Goal: Task Accomplishment & Management: Manage account settings

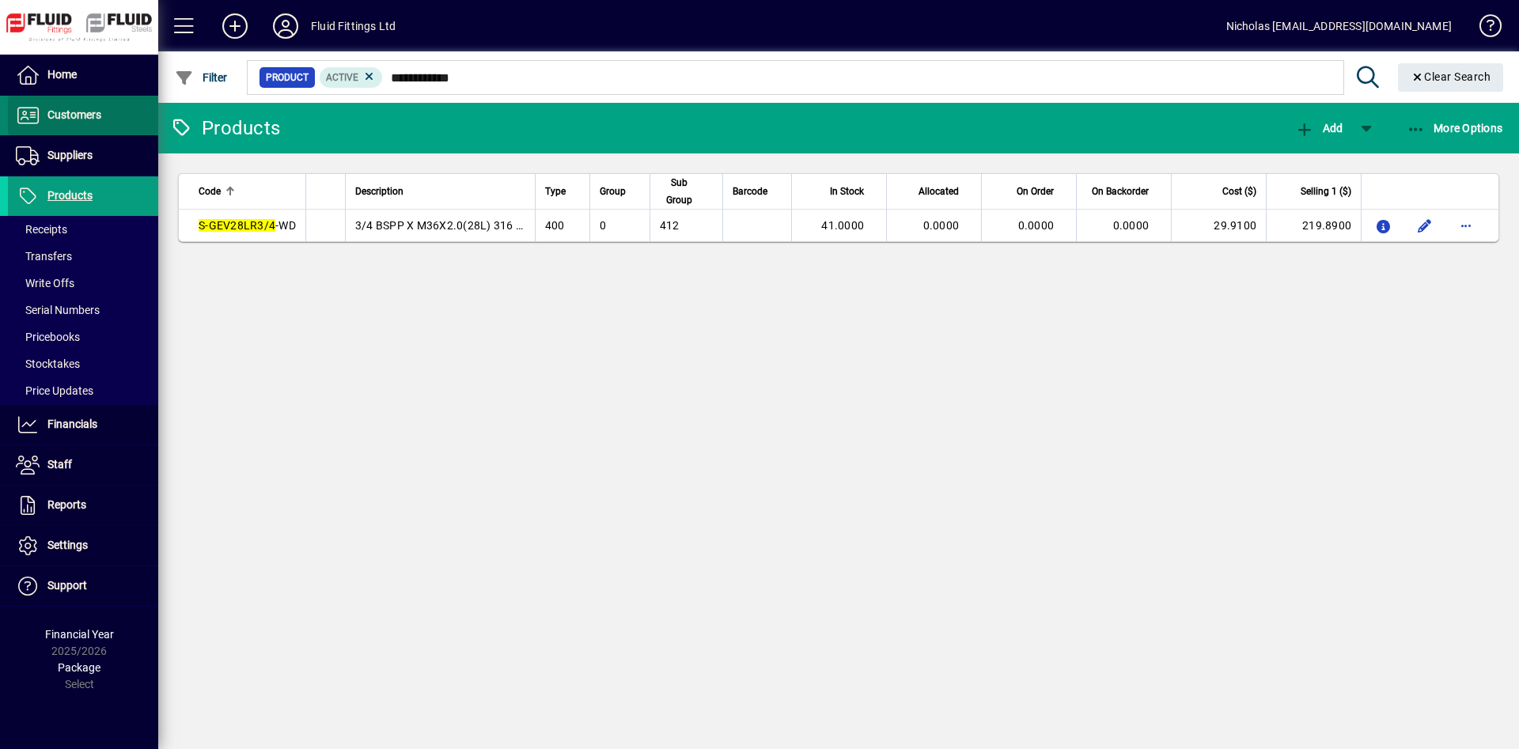
click at [118, 131] on span at bounding box center [83, 116] width 150 height 38
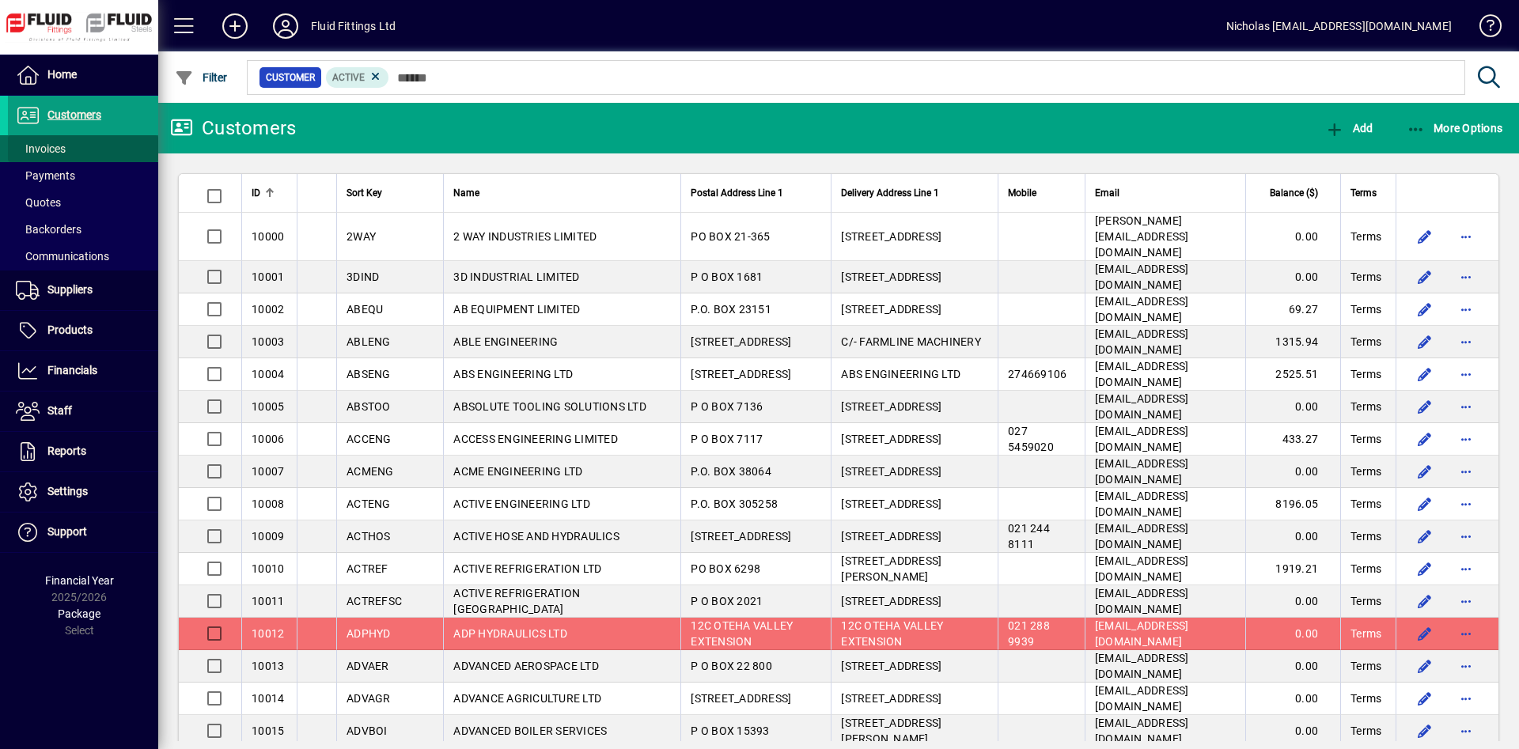
click at [112, 146] on span at bounding box center [83, 149] width 150 height 38
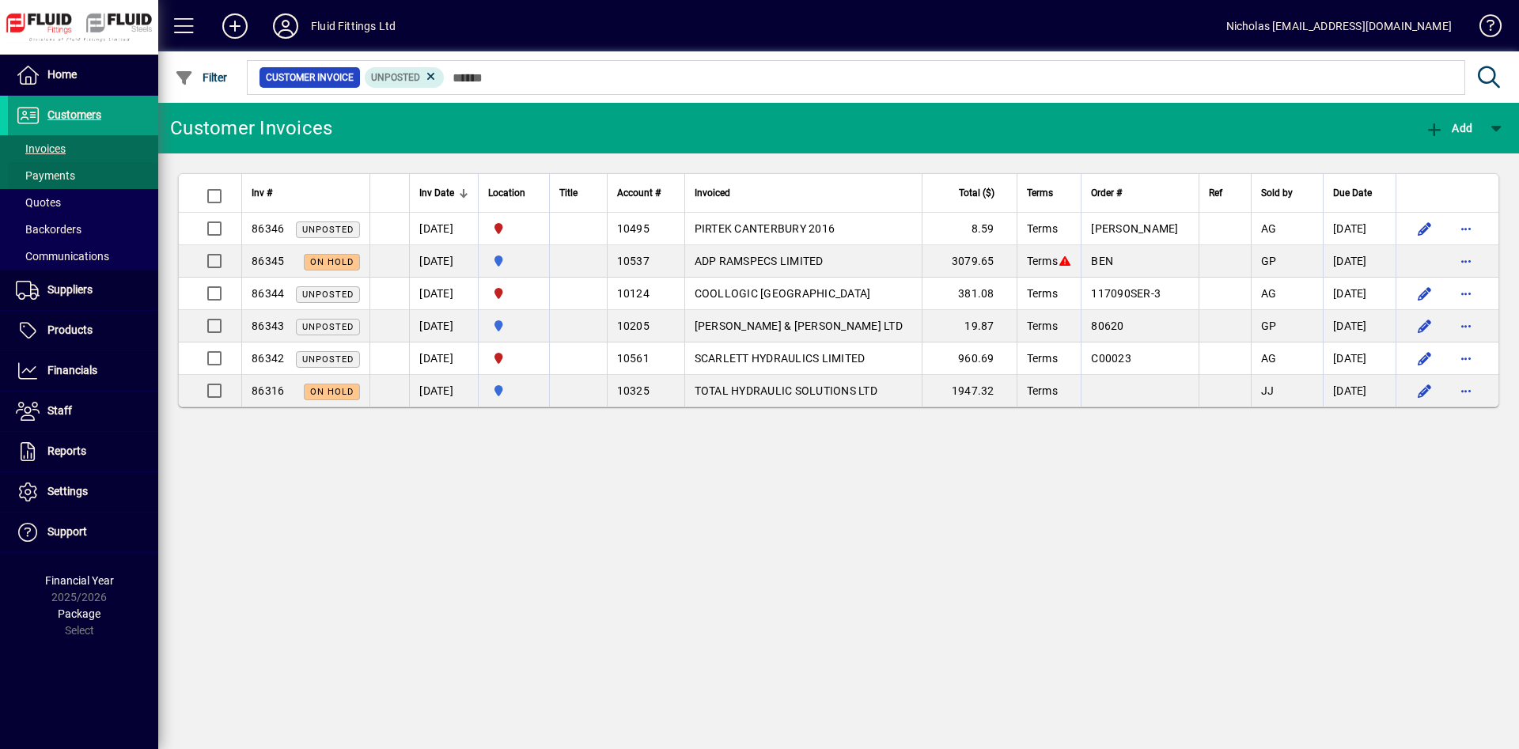
click at [111, 175] on span at bounding box center [83, 176] width 150 height 38
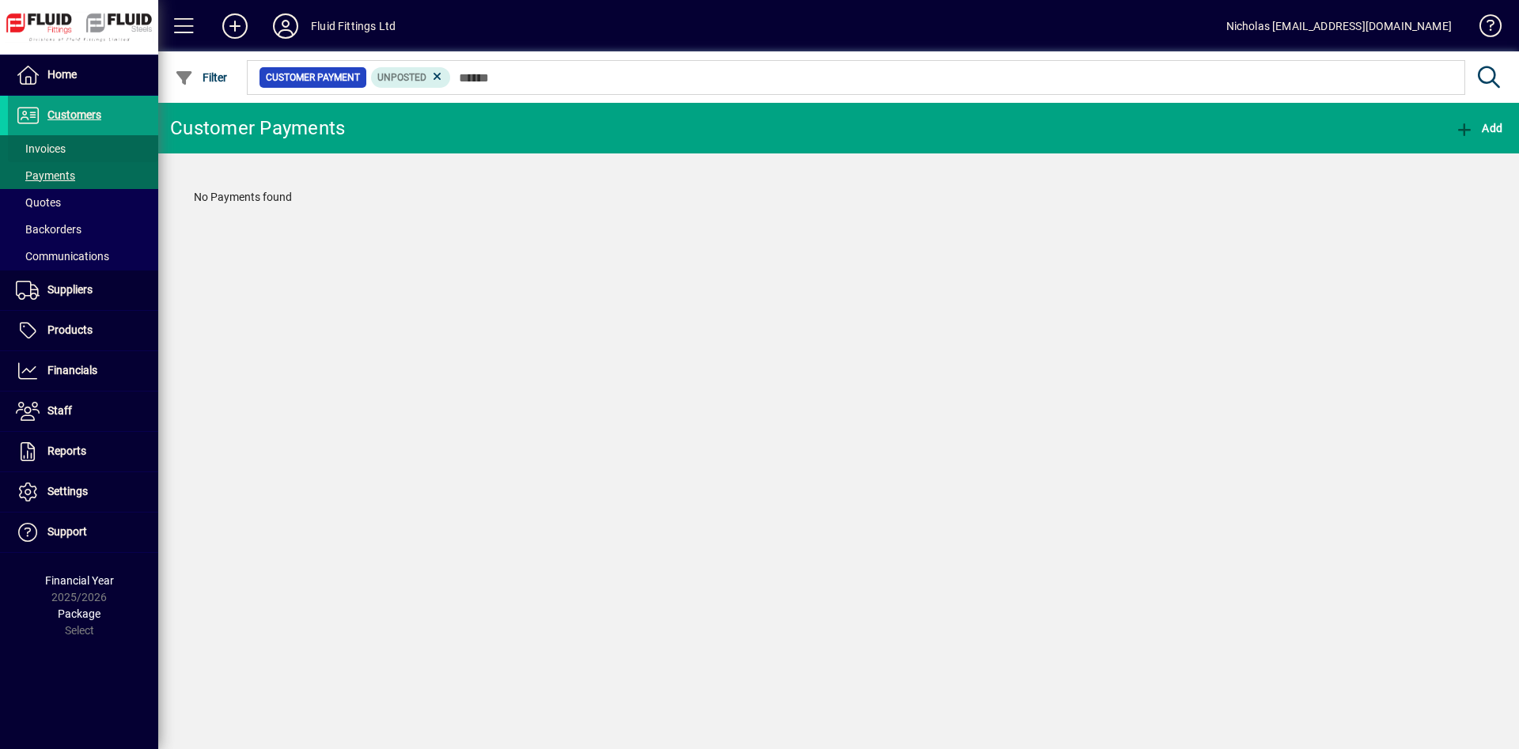
click at [96, 155] on span at bounding box center [83, 149] width 150 height 38
